Goal: Find specific page/section: Find specific page/section

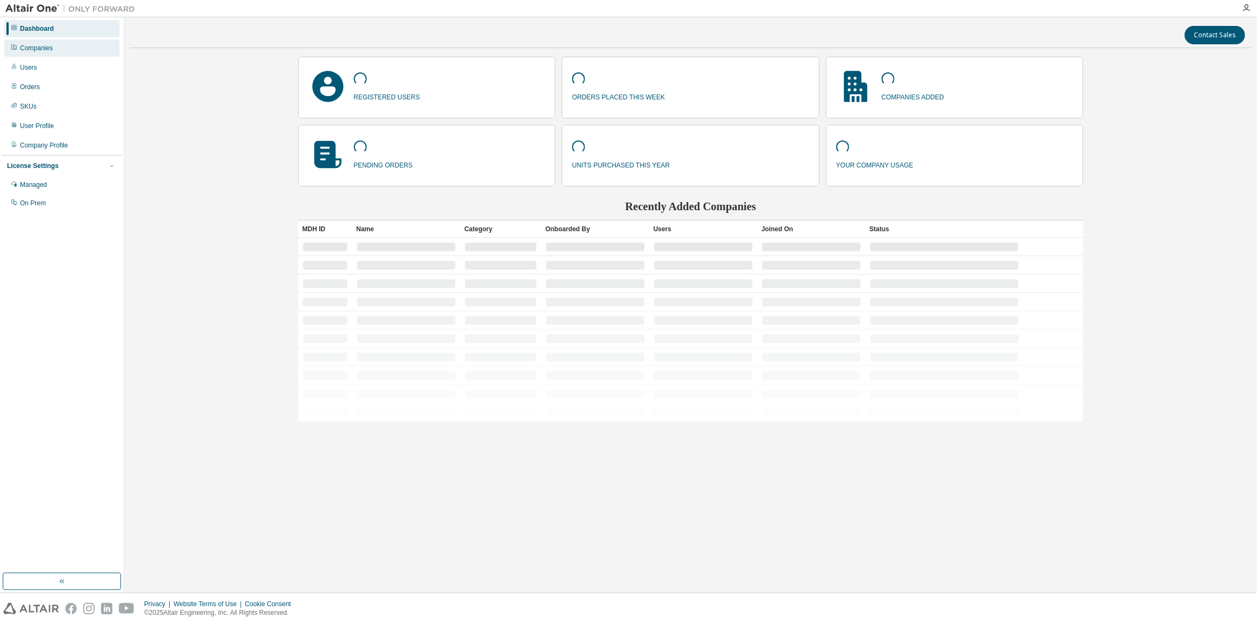
click at [42, 48] on div "Companies" at bounding box center [36, 48] width 33 height 9
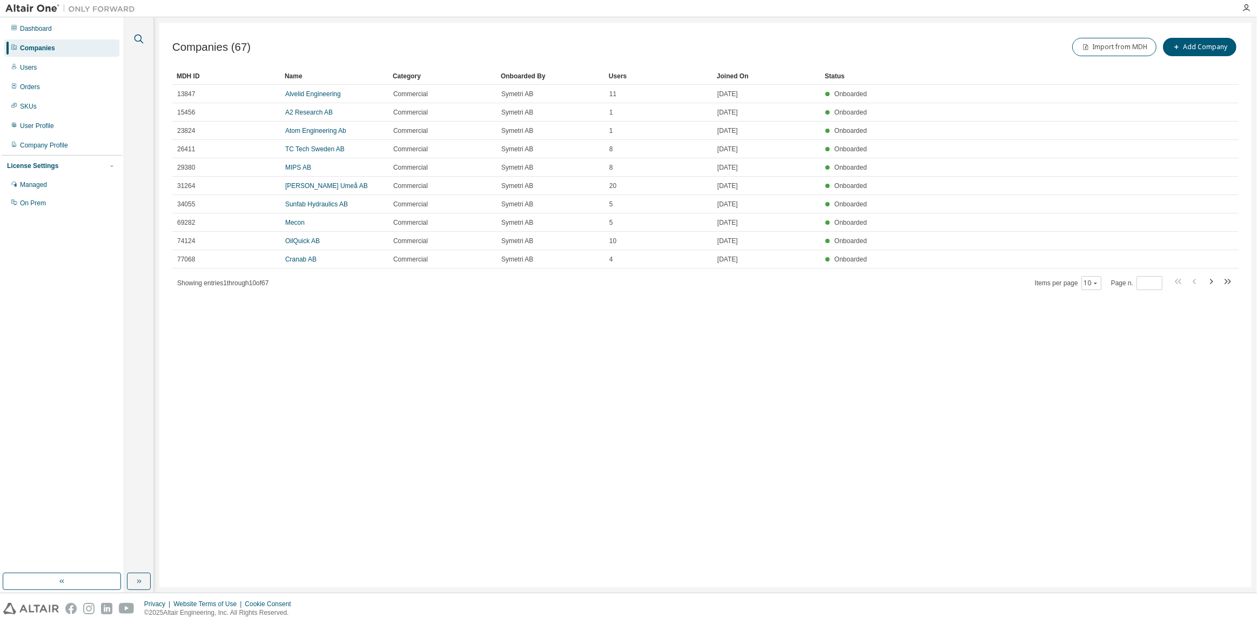
click at [137, 36] on icon "button" at bounding box center [138, 38] width 13 height 13
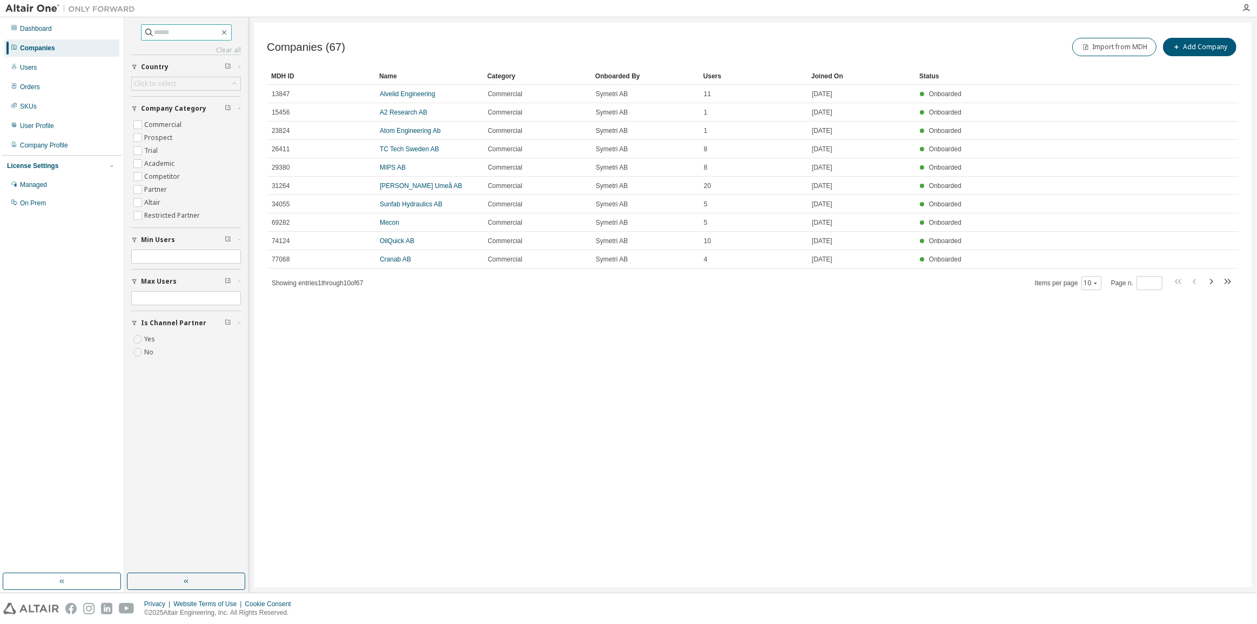
click at [181, 39] on span at bounding box center [186, 32] width 91 height 16
click at [179, 32] on input "text" at bounding box center [187, 32] width 65 height 11
type input "***"
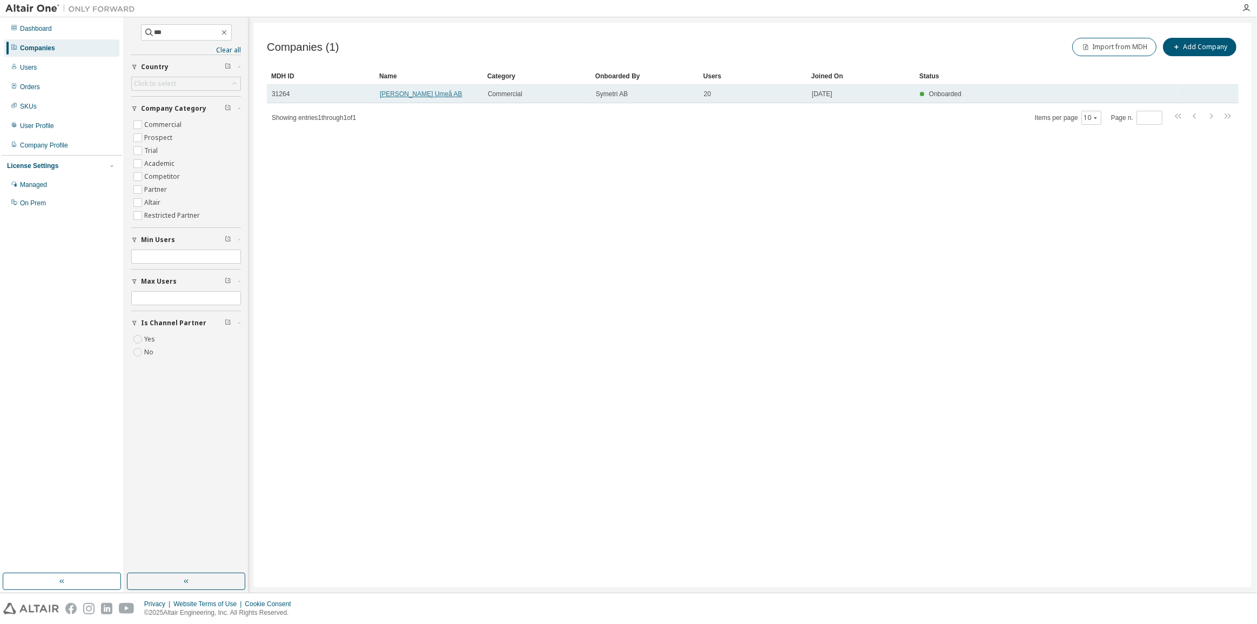
click at [411, 97] on link "JOST Umeå AB" at bounding box center [421, 94] width 83 height 8
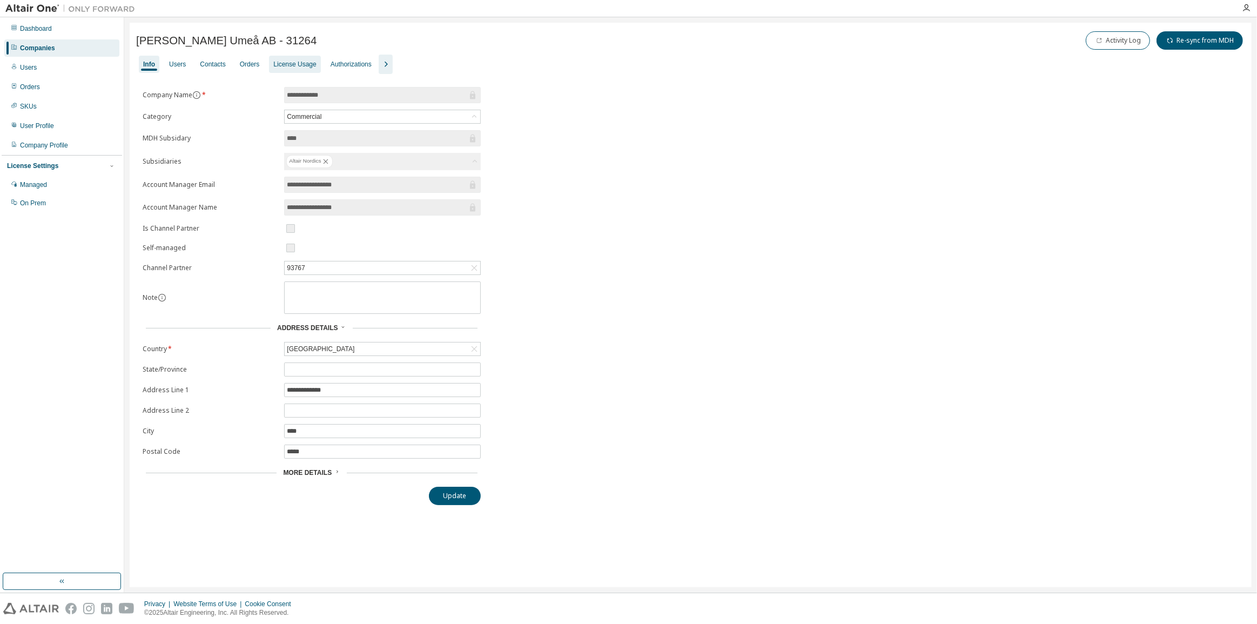
click at [288, 69] on div "License Usage" at bounding box center [294, 64] width 51 height 17
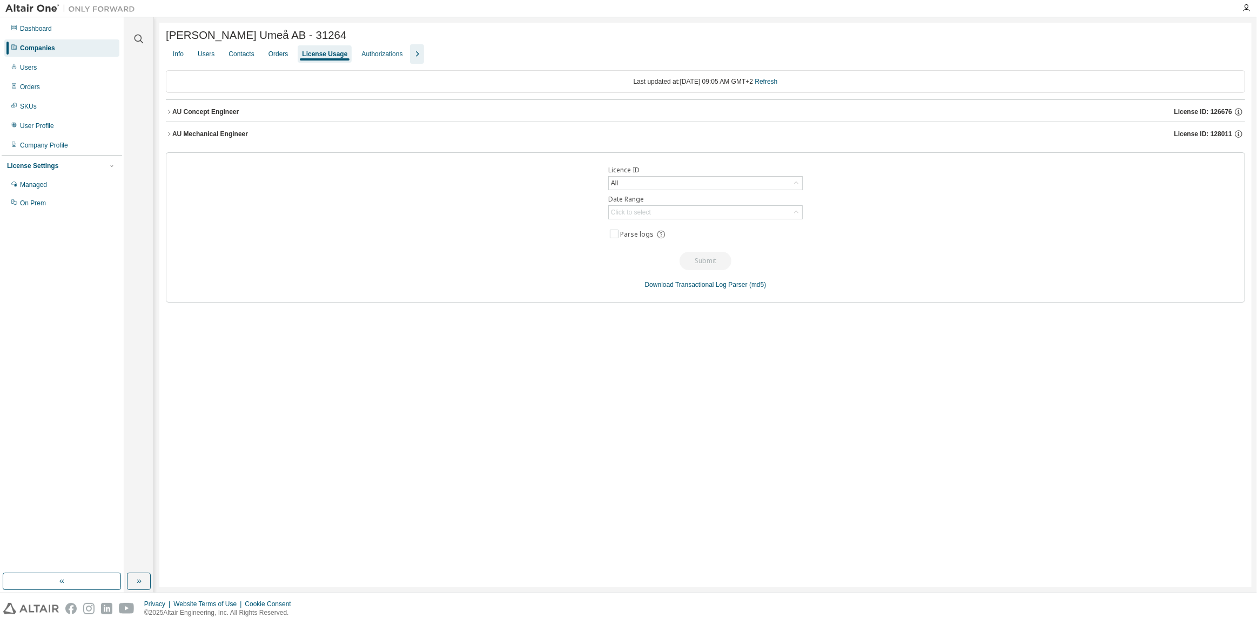
click at [215, 116] on div "AU Concept Engineer" at bounding box center [205, 112] width 66 height 9
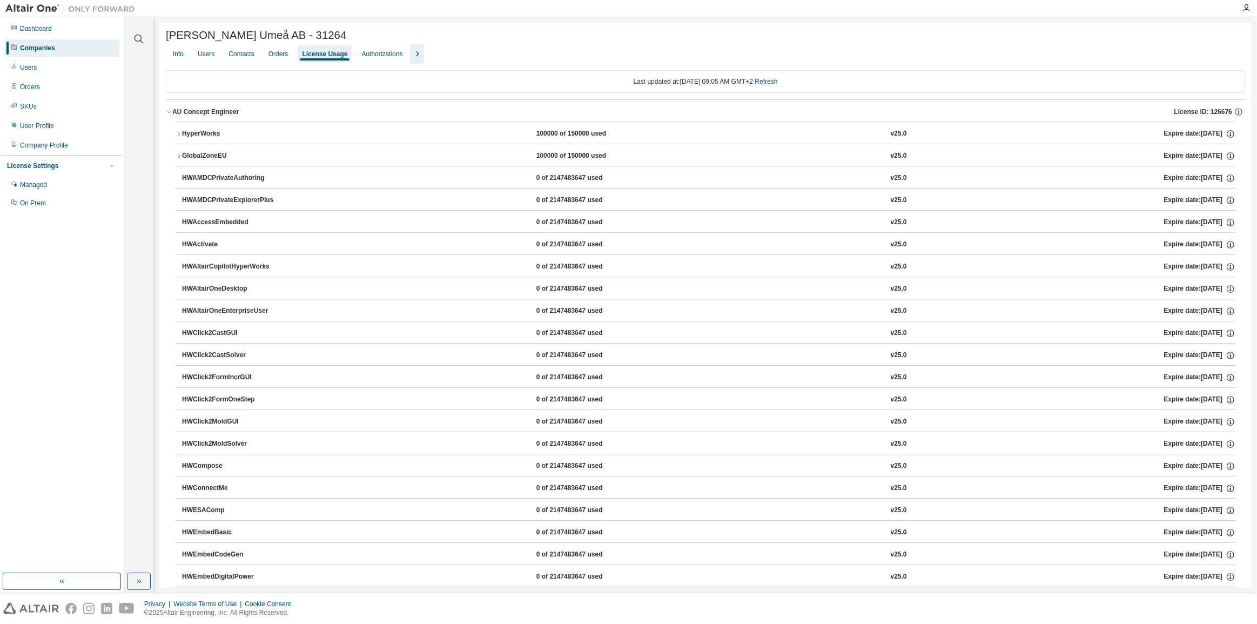
click at [215, 116] on div "AU Concept Engineer" at bounding box center [205, 112] width 66 height 9
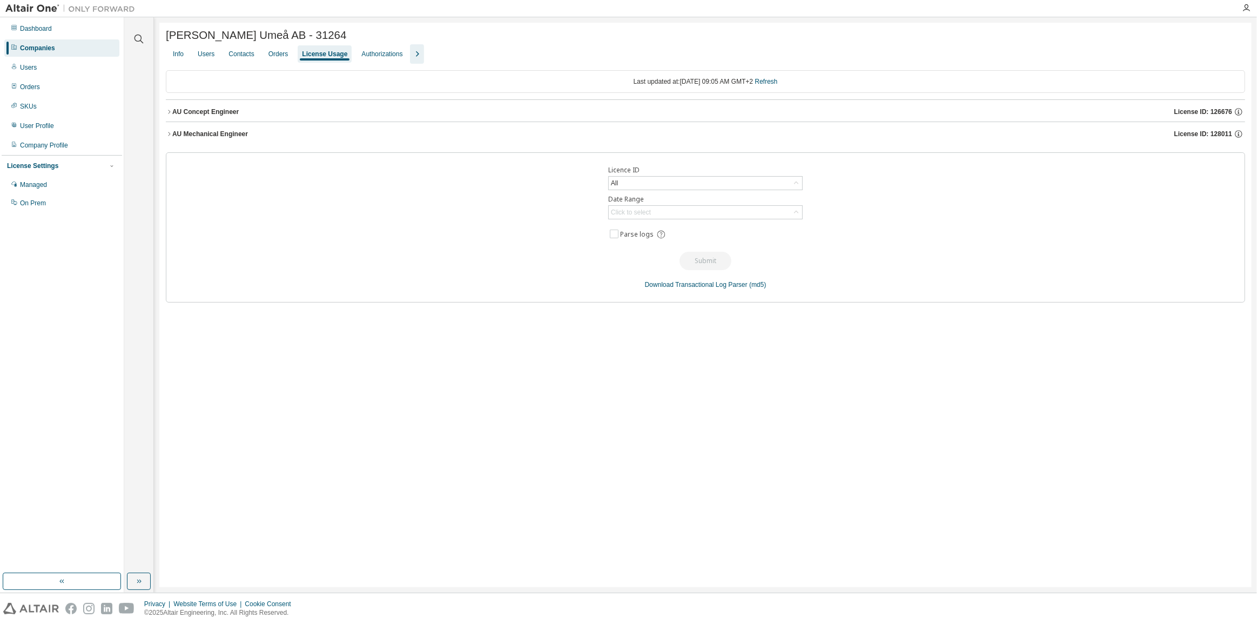
click at [212, 138] on div "AU Mechanical Engineer" at bounding box center [210, 134] width 76 height 9
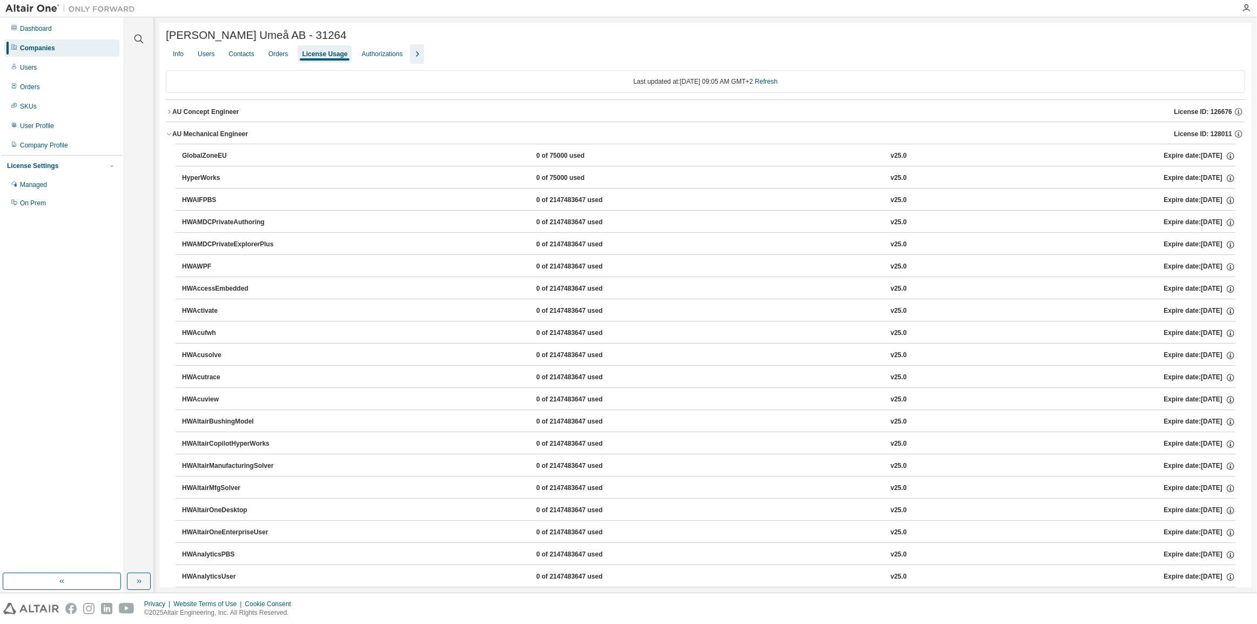
click at [212, 138] on div "AU Mechanical Engineer" at bounding box center [210, 134] width 76 height 9
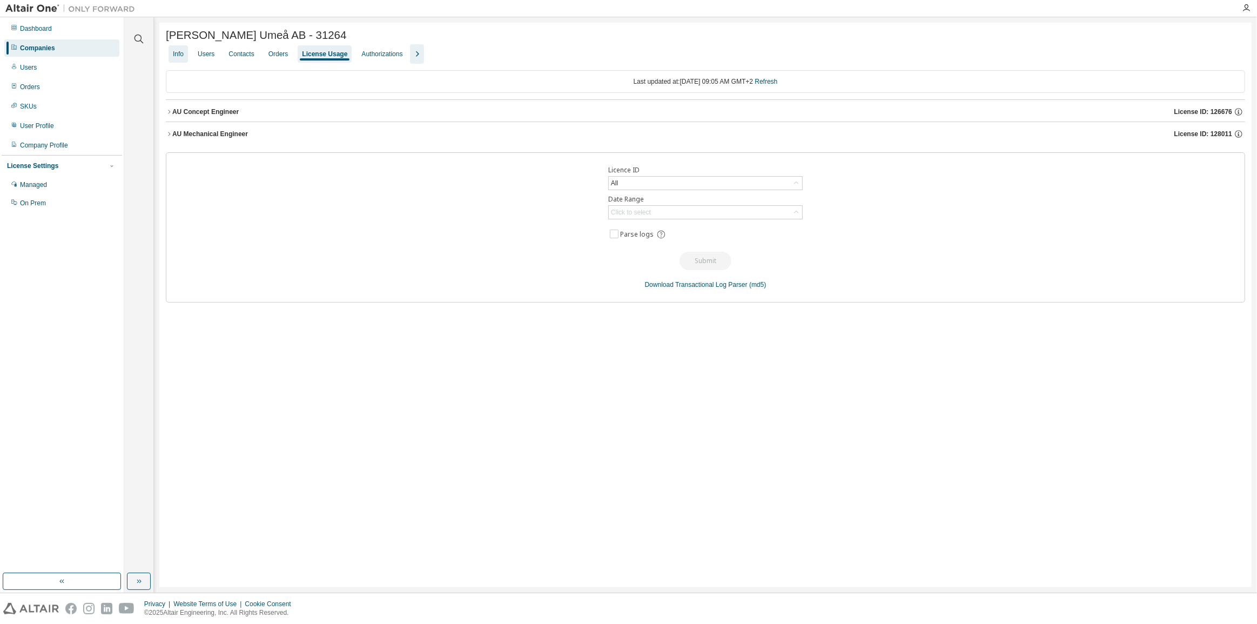
click at [182, 61] on div "Info" at bounding box center [178, 53] width 19 height 17
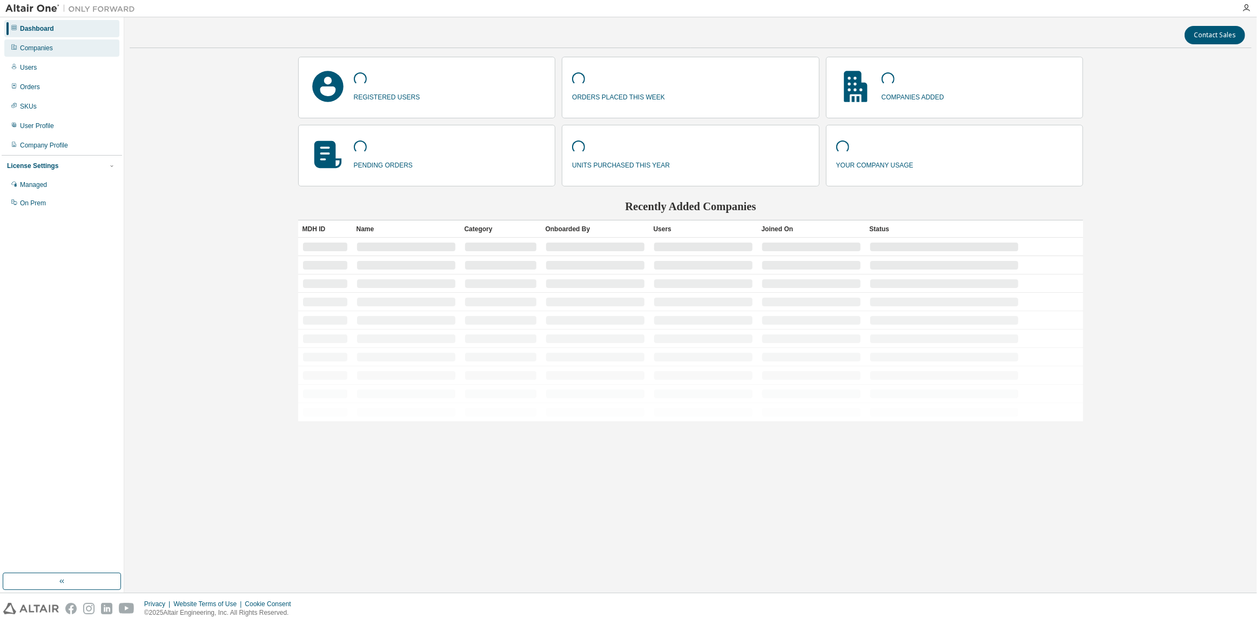
click at [38, 49] on div "Companies" at bounding box center [36, 48] width 33 height 9
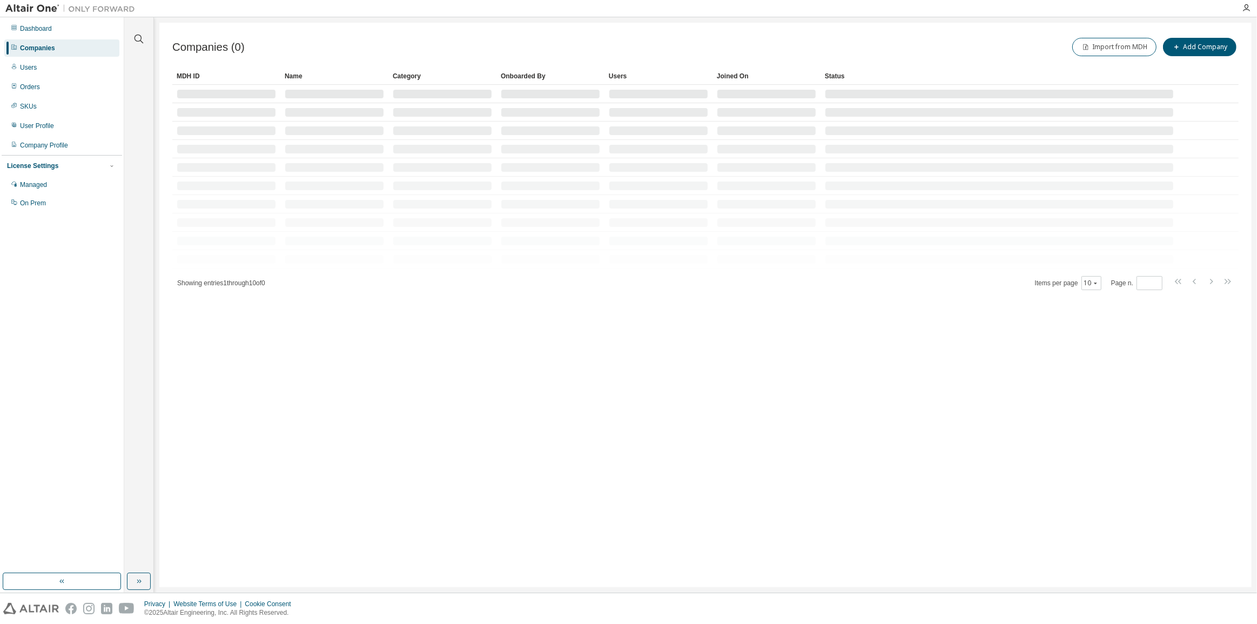
click at [139, 54] on div "Clear all Is Channel Partner Yes No Max Users Min Users Company Category Commer…" at bounding box center [139, 295] width 26 height 553
click at [138, 41] on icon "button" at bounding box center [139, 39] width 9 height 9
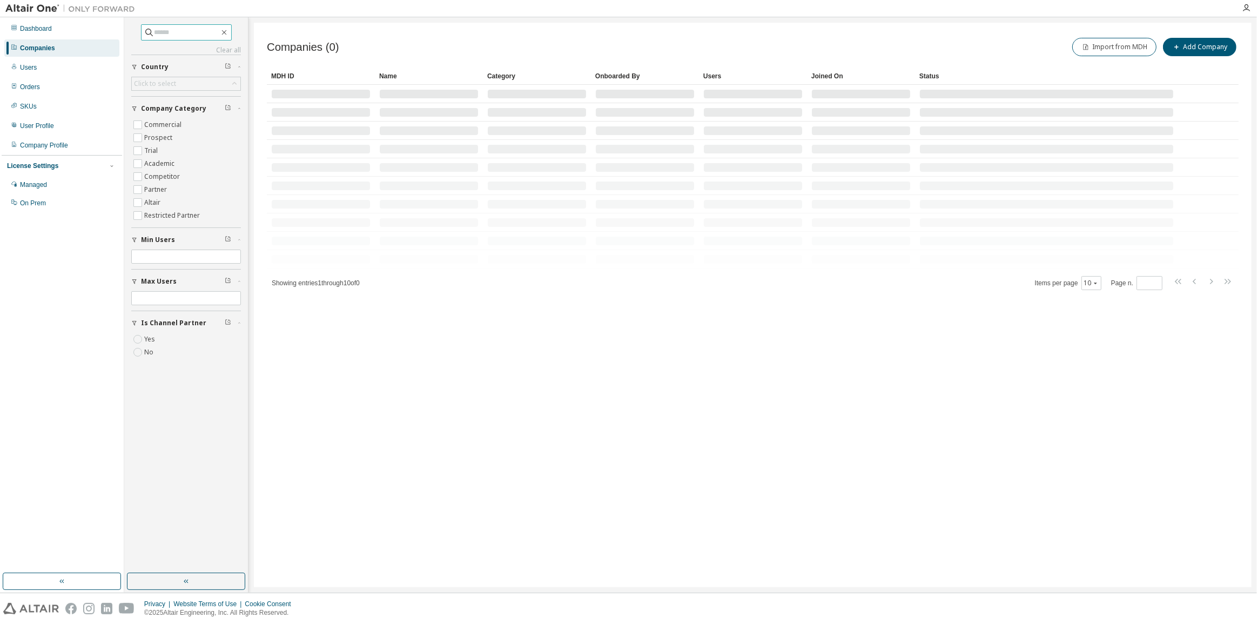
click at [168, 27] on input "text" at bounding box center [187, 32] width 65 height 11
type input "***"
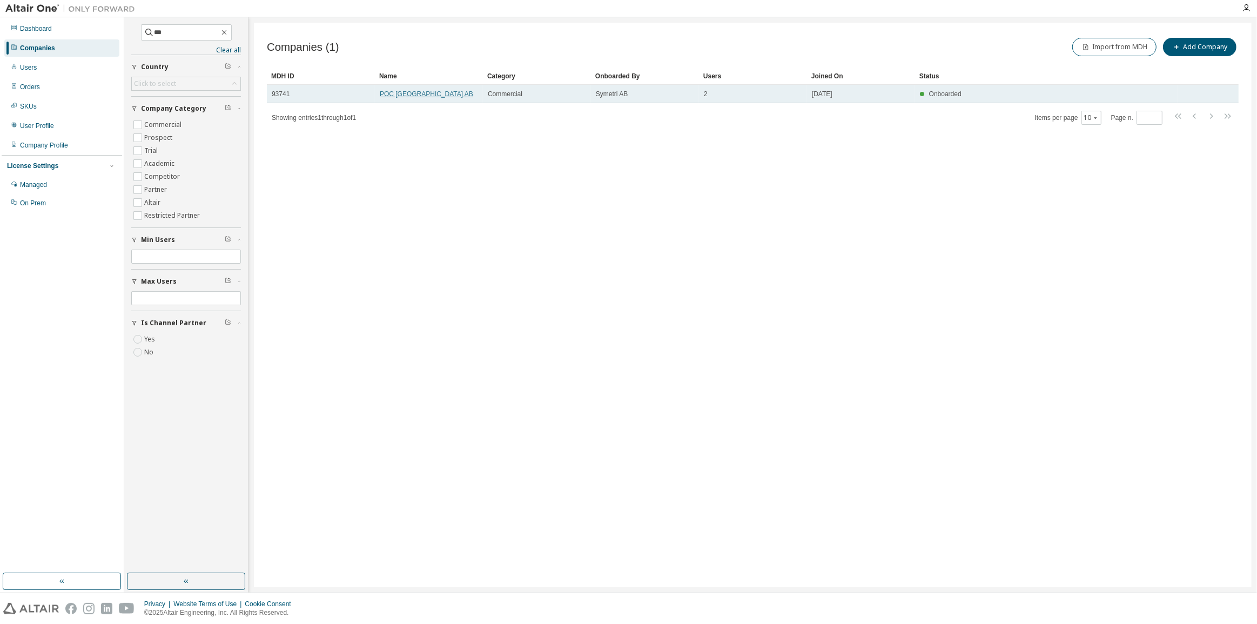
click at [426, 97] on link "POC [GEOGRAPHIC_DATA] AB" at bounding box center [426, 94] width 93 height 8
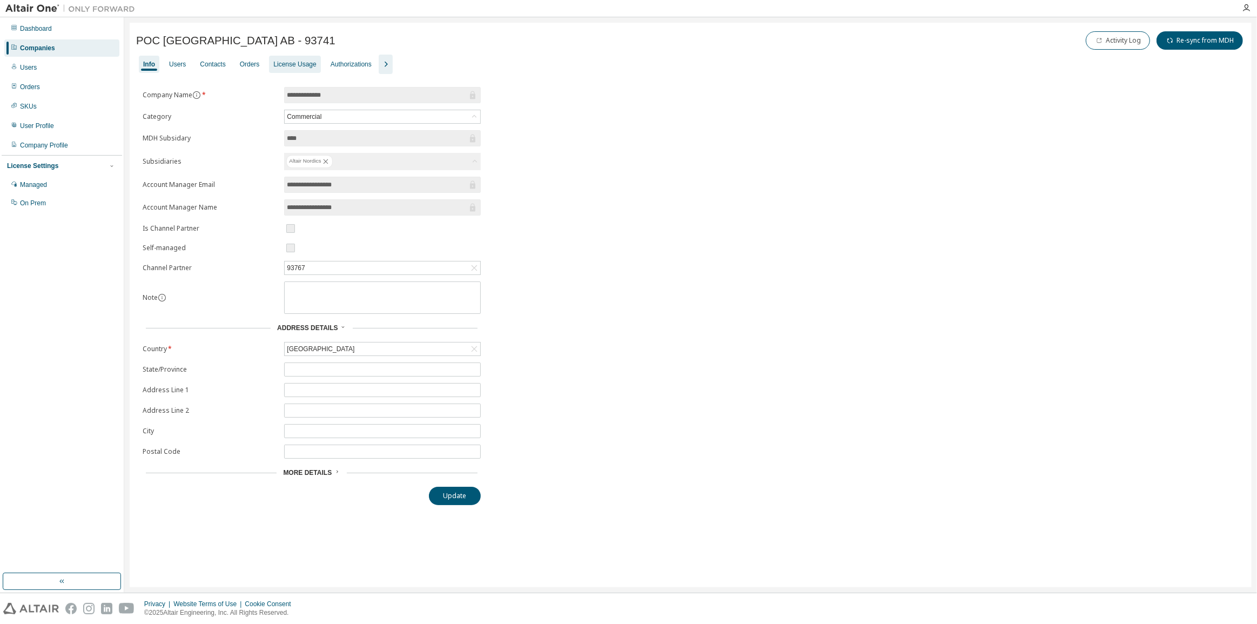
click at [287, 68] on div "License Usage" at bounding box center [294, 64] width 43 height 9
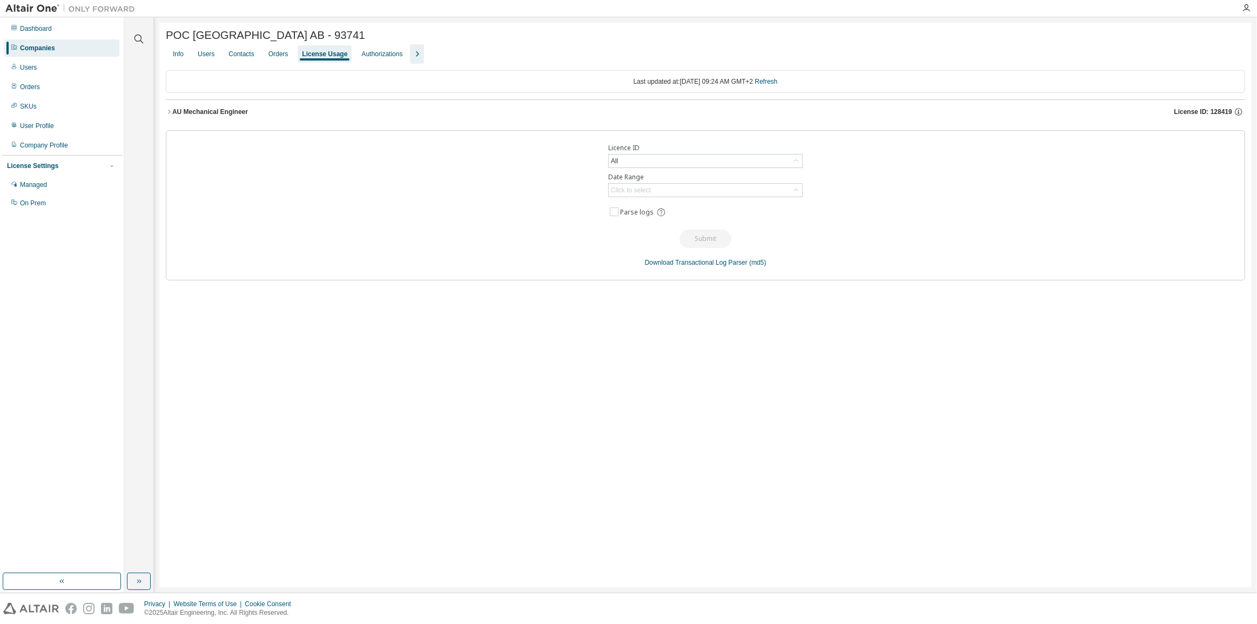
click at [237, 114] on div "AU Mechanical Engineer" at bounding box center [210, 112] width 76 height 9
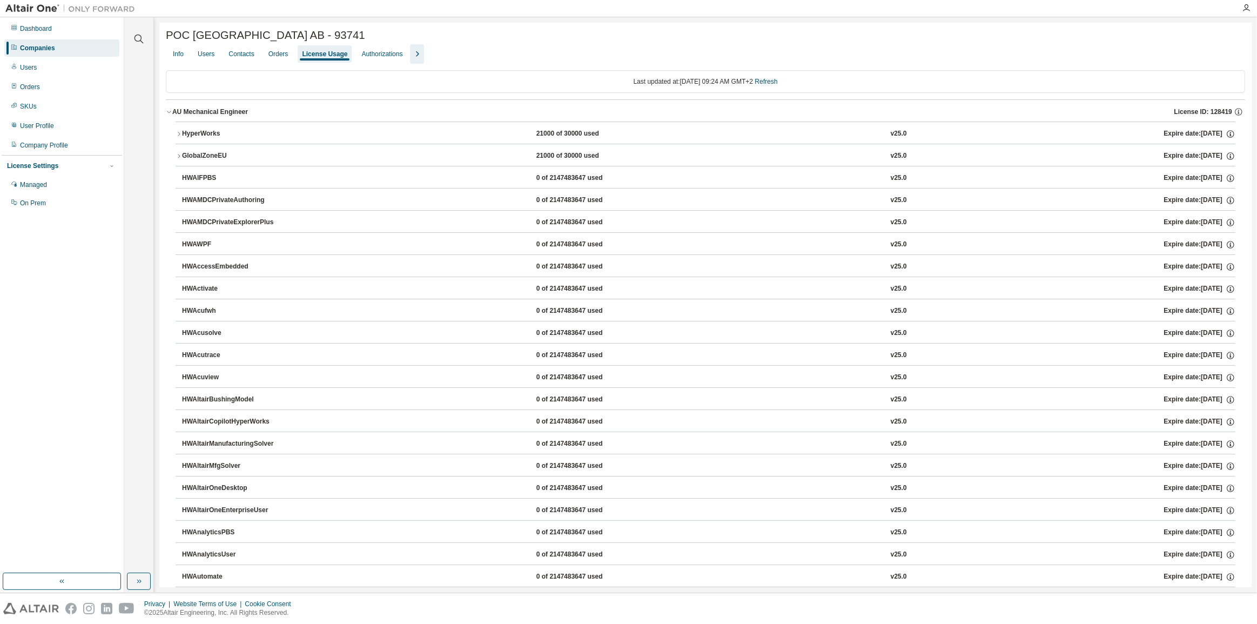
click at [208, 135] on div "HyperWorks" at bounding box center [230, 134] width 97 height 10
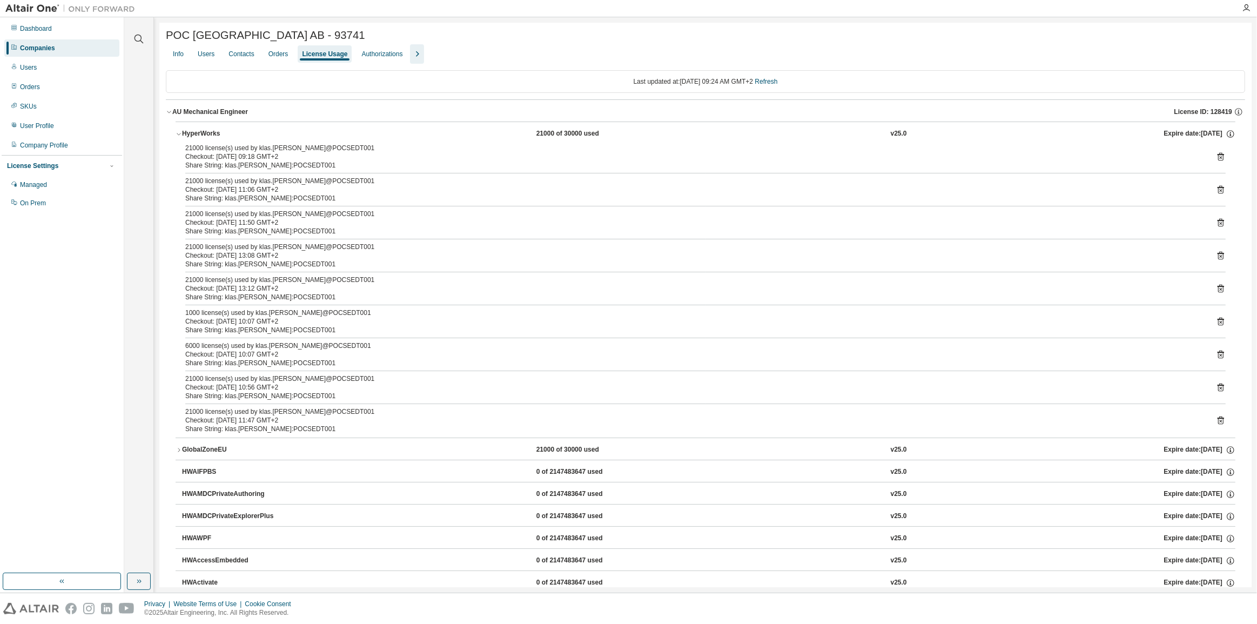
click at [216, 133] on div "HyperWorks" at bounding box center [230, 134] width 97 height 10
